Goal: Communication & Community: Connect with others

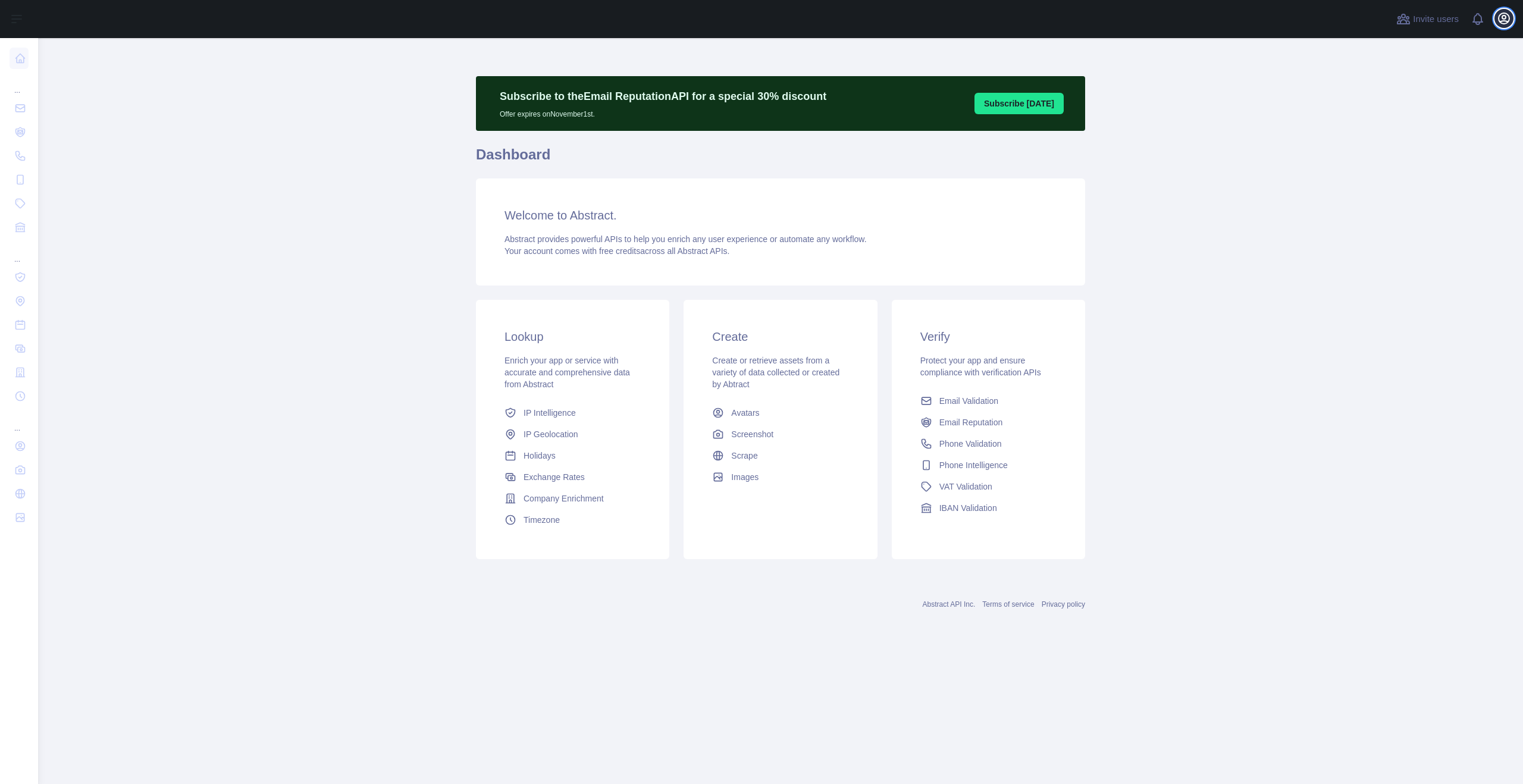
click at [1511, 23] on icon "button" at bounding box center [1504, 18] width 14 height 14
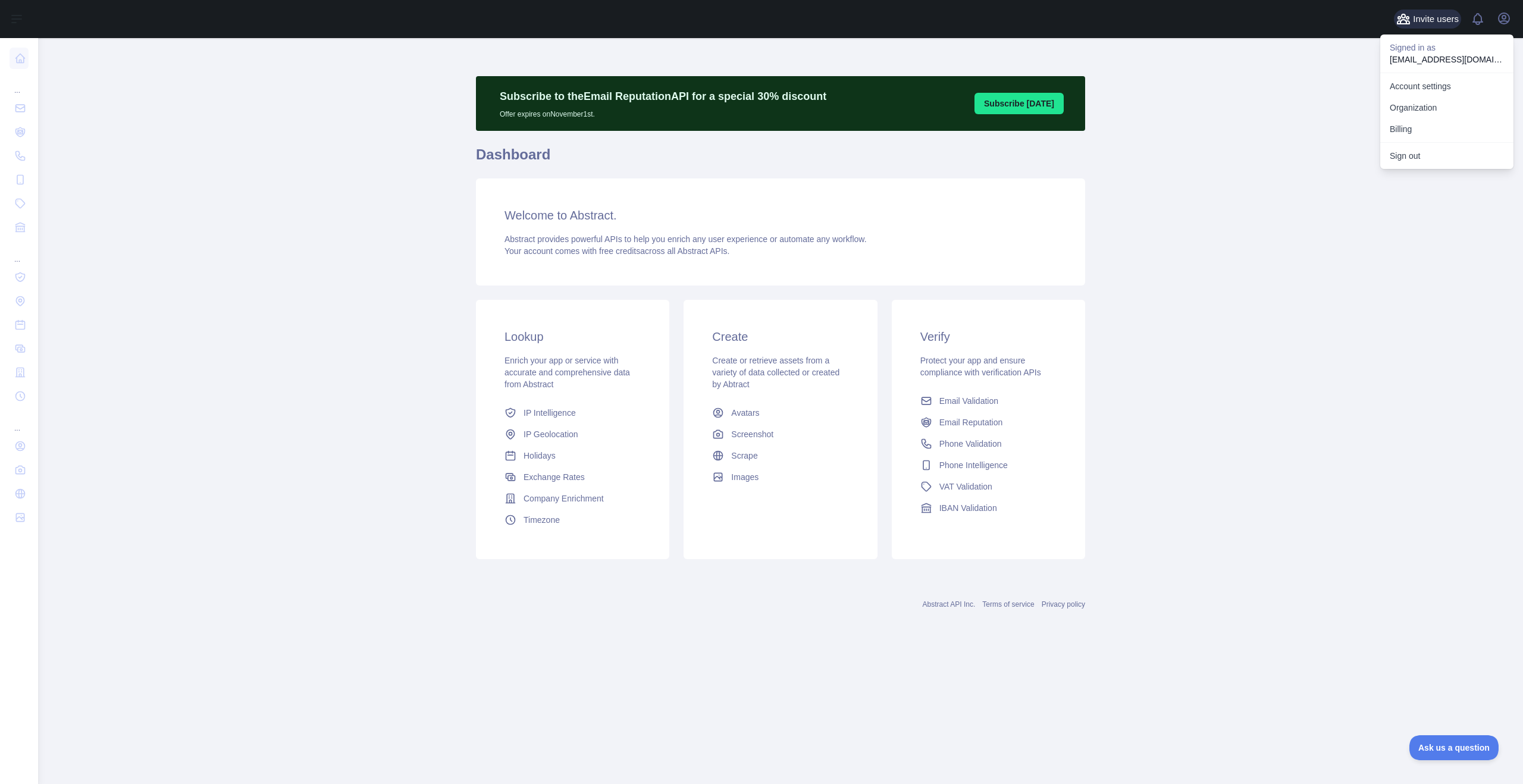
drag, startPoint x: 1397, startPoint y: 30, endPoint x: 1407, endPoint y: 17, distance: 16.4
click at [1399, 28] on div "Invite users View notifications Open user menu Signed in as [EMAIL_ADDRESS][DOM…" at bounding box center [1454, 19] width 119 height 38
click at [1407, 17] on icon at bounding box center [1404, 18] width 12 height 9
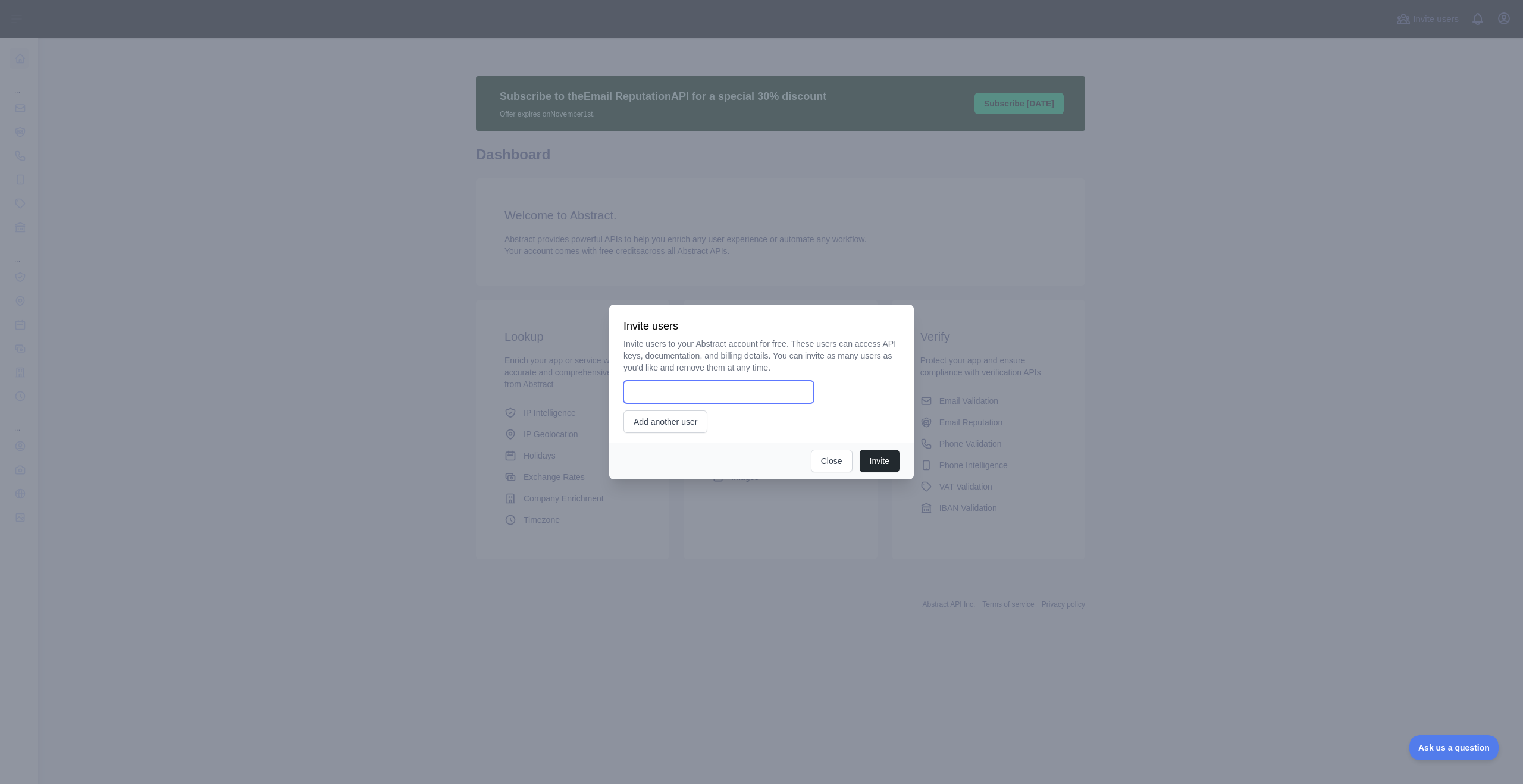
click at [734, 395] on input "email" at bounding box center [719, 392] width 191 height 23
type input "**********"
click at [889, 469] on button "Invite" at bounding box center [880, 461] width 40 height 23
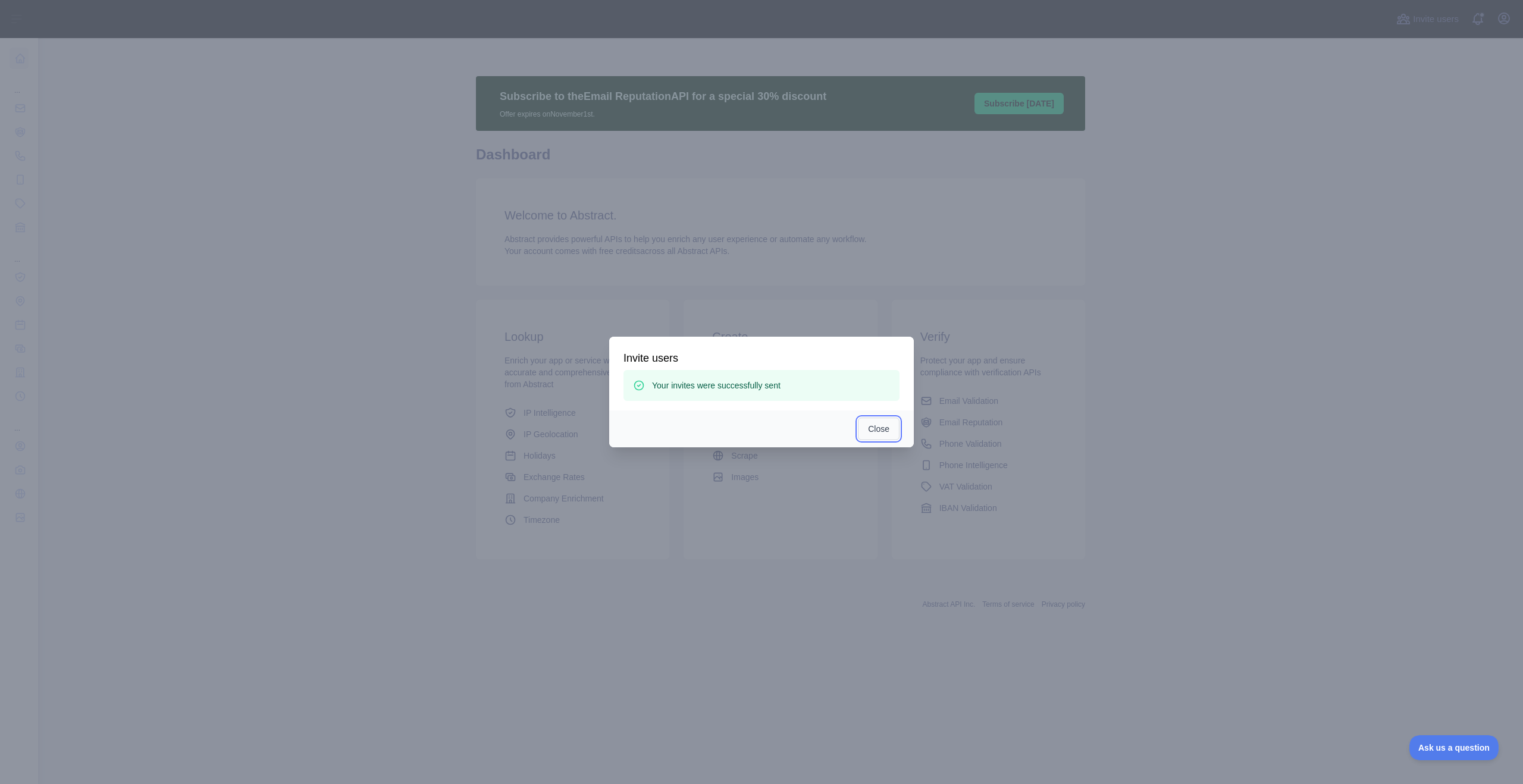
click at [870, 430] on button "Close" at bounding box center [878, 429] width 42 height 23
